Goal: Task Accomplishment & Management: Use online tool/utility

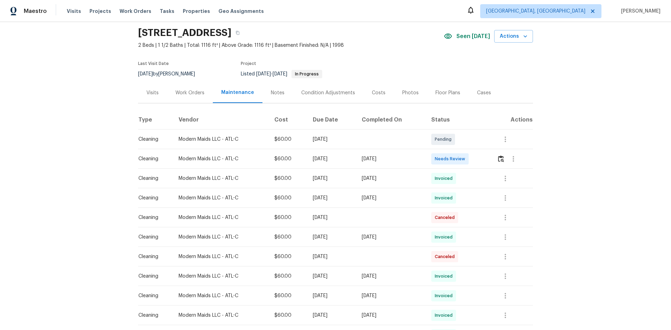
scroll to position [35, 0]
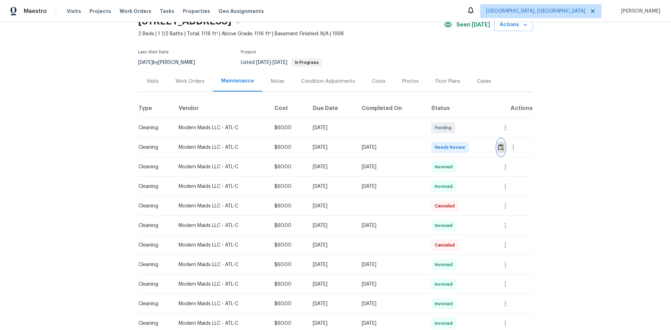
click at [504, 147] on img "button" at bounding box center [501, 147] width 6 height 7
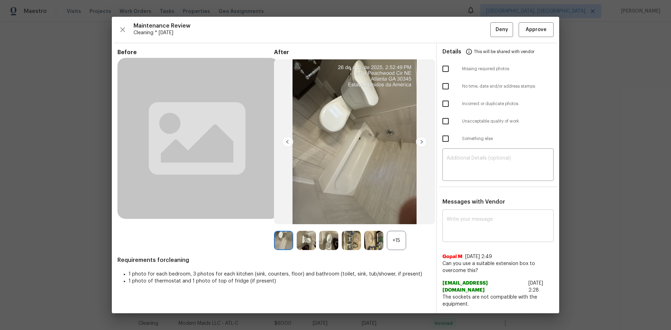
click at [495, 220] on textarea at bounding box center [498, 227] width 103 height 20
paste textarea "Maintenance Audit Team: Hello! Unfortunately, this [Insert Maintenance Type] vi…"
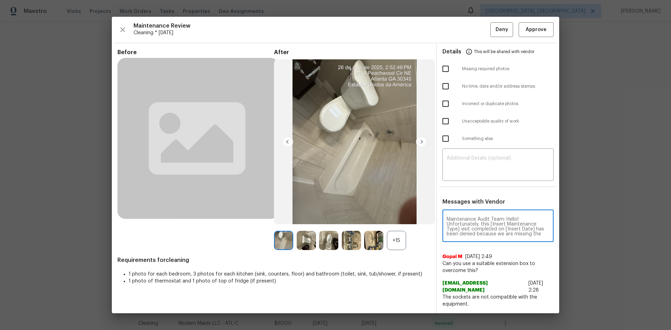
scroll to position [88, 0]
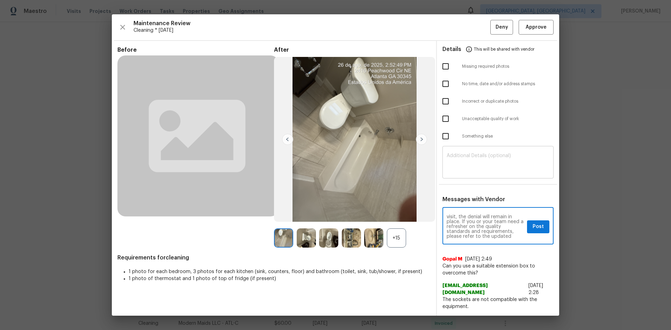
type textarea "Maintenance Audit Team: Hello! Unfortunately, this [Insert Maintenance Type] vi…"
click at [473, 173] on textarea at bounding box center [498, 164] width 103 height 20
paste textarea "Maintenance Audit Team: Hello! Unfortunately, this [Insert Maintenance Type] vi…"
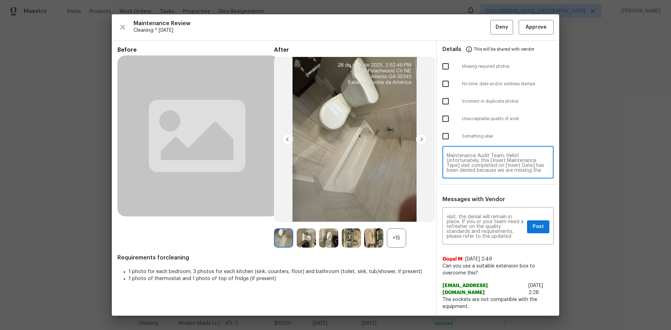
scroll to position [64, 0]
type textarea "Maintenance Audit Team: Hello! Unfortunately, this [Insert Maintenance Type] vi…"
click at [443, 68] on input "checkbox" at bounding box center [445, 66] width 15 height 15
checkbox input "true"
click at [544, 229] on span "Post" at bounding box center [538, 227] width 11 height 9
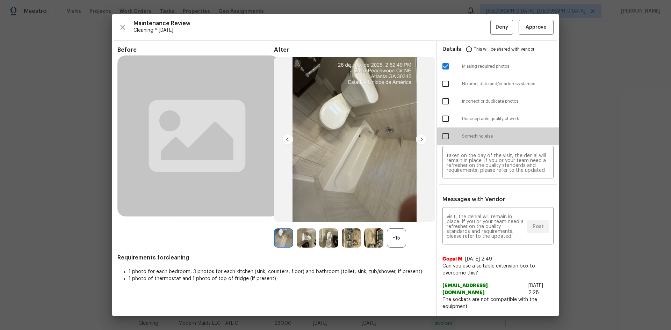
click at [448, 135] on input "checkbox" at bounding box center [445, 136] width 15 height 15
checkbox input "true"
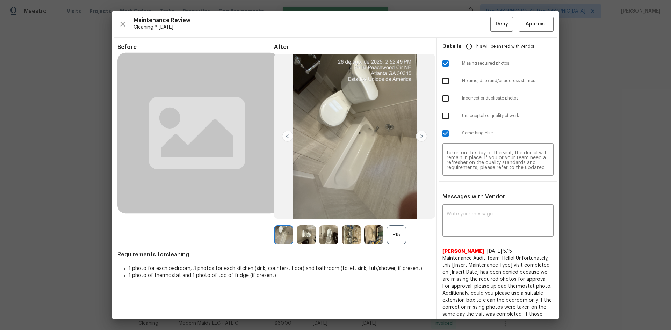
scroll to position [0, 0]
click at [496, 26] on span "Deny" at bounding box center [502, 24] width 13 height 9
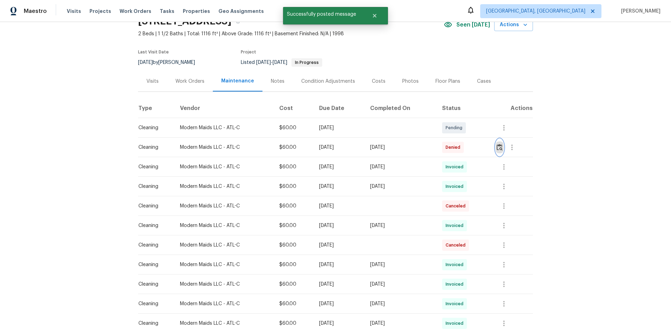
click at [498, 143] on button "button" at bounding box center [500, 147] width 8 height 17
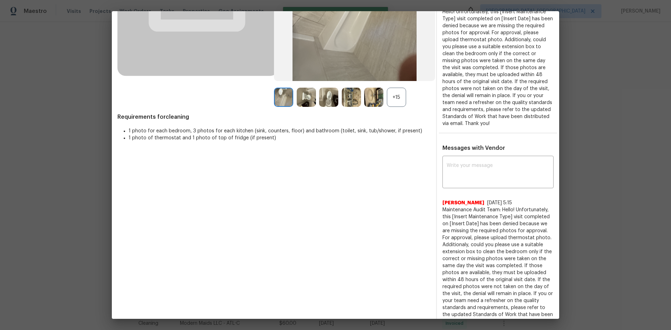
scroll to position [187, 0]
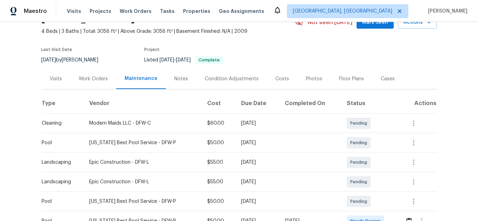
scroll to position [105, 0]
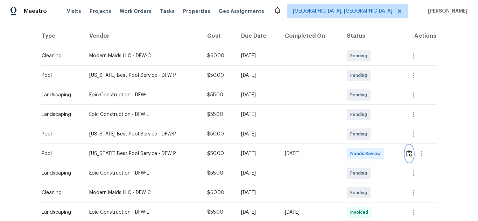
click at [406, 153] on img "button" at bounding box center [409, 153] width 6 height 7
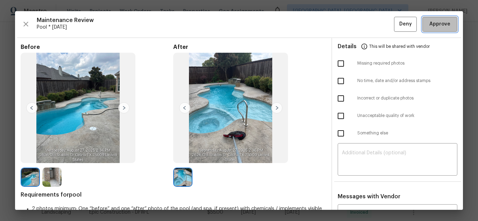
click at [439, 20] on span "Approve" at bounding box center [439, 24] width 21 height 9
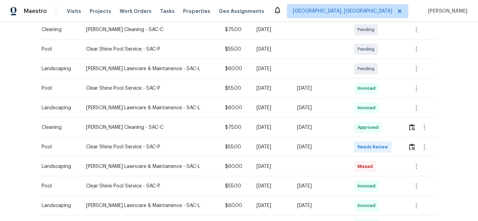
scroll to position [210, 0]
click at [409, 149] on img "button" at bounding box center [412, 146] width 6 height 7
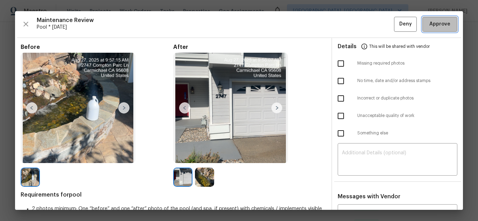
click at [444, 26] on span "Approve" at bounding box center [439, 24] width 21 height 9
